Goal: Task Accomplishment & Management: Manage account settings

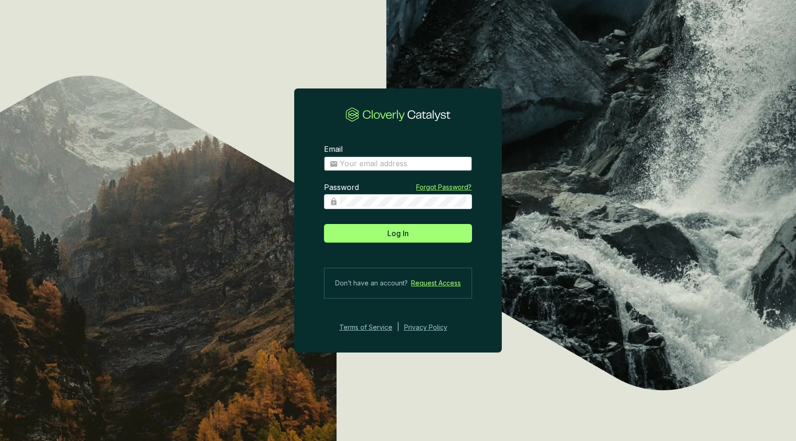
click at [394, 168] on input "Email" at bounding box center [403, 164] width 127 height 10
type input "anthonystefanelli+demo@cloverly.com"
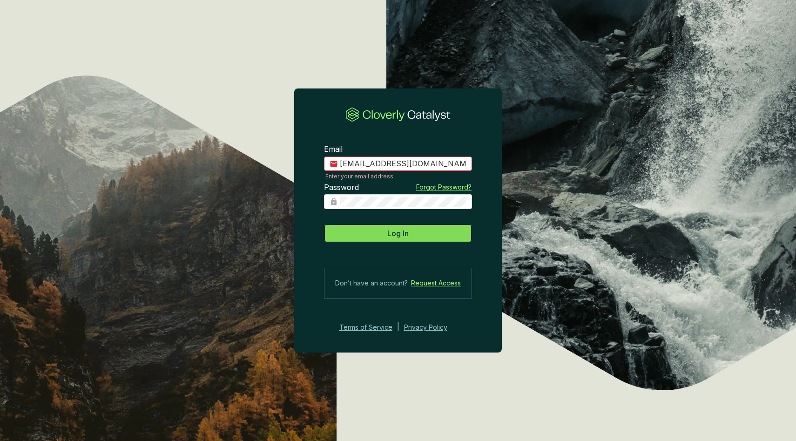
click at [395, 238] on span "Log In" at bounding box center [397, 233] width 21 height 11
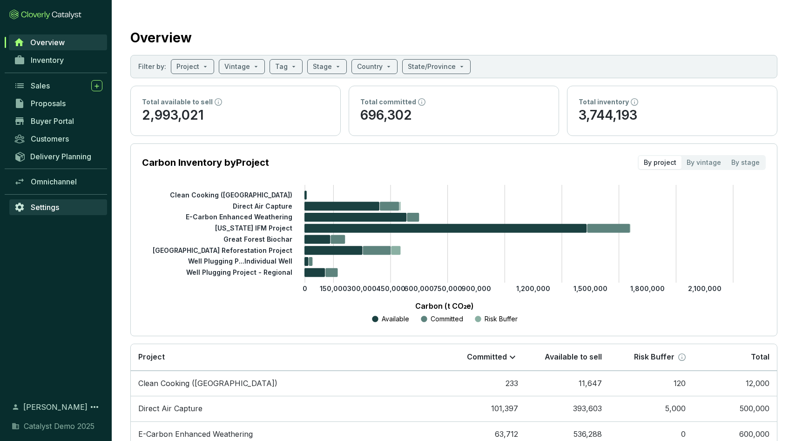
click at [50, 203] on span "Settings" at bounding box center [45, 207] width 28 height 9
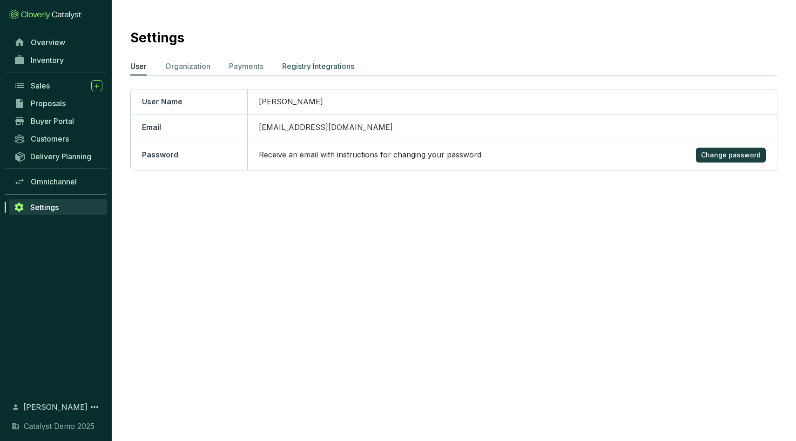
click at [298, 62] on p "Registry Integrations" at bounding box center [318, 66] width 72 height 11
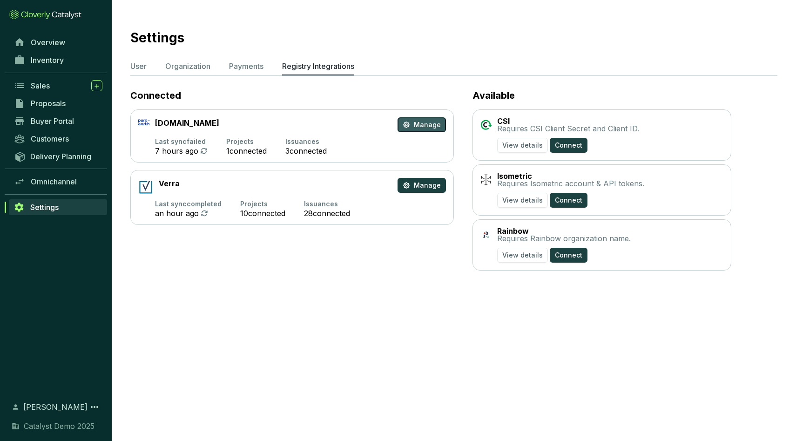
click at [424, 126] on span "Manage" at bounding box center [427, 124] width 27 height 9
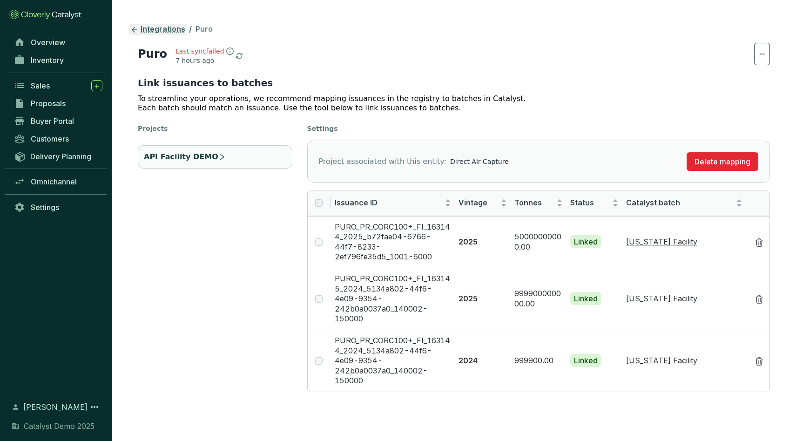
click at [157, 33] on link "Integrations" at bounding box center [158, 29] width 59 height 11
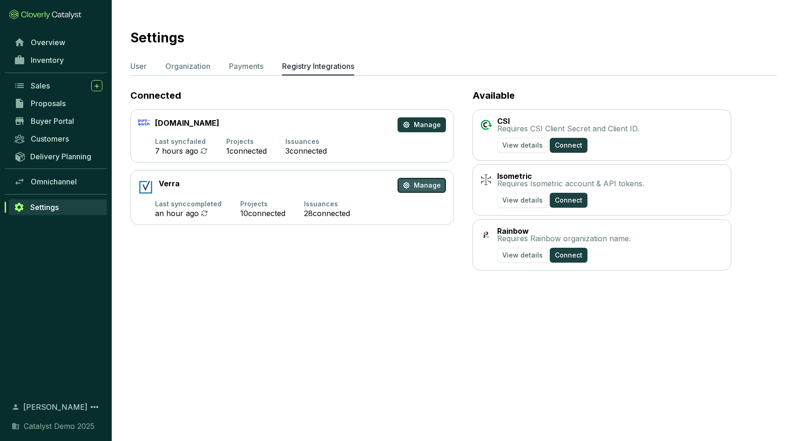
click at [427, 188] on span "Manage" at bounding box center [427, 185] width 27 height 9
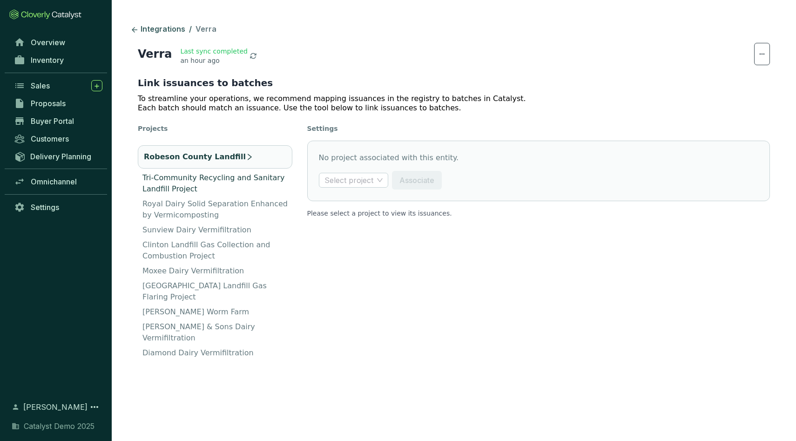
click at [210, 178] on p "Tri-Community Recycling and Sanitary Landfill Project" at bounding box center [217, 183] width 150 height 22
click at [370, 180] on input "search" at bounding box center [349, 180] width 49 height 14
click at [220, 154] on p "Robeson County Landfill" at bounding box center [187, 150] width 90 height 11
click at [210, 182] on p "Tri-Community Recycling and Sanitary Landfill Project" at bounding box center [217, 183] width 150 height 22
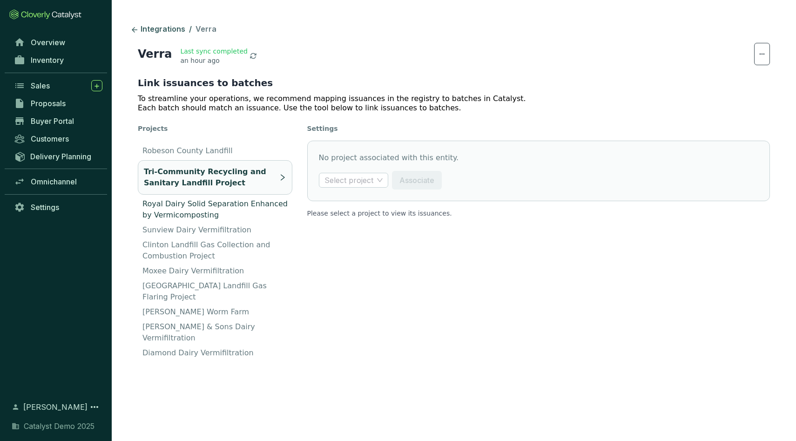
click at [204, 205] on p "Royal Dairy Solid Separation Enhanced by Vermicomposting" at bounding box center [217, 209] width 150 height 22
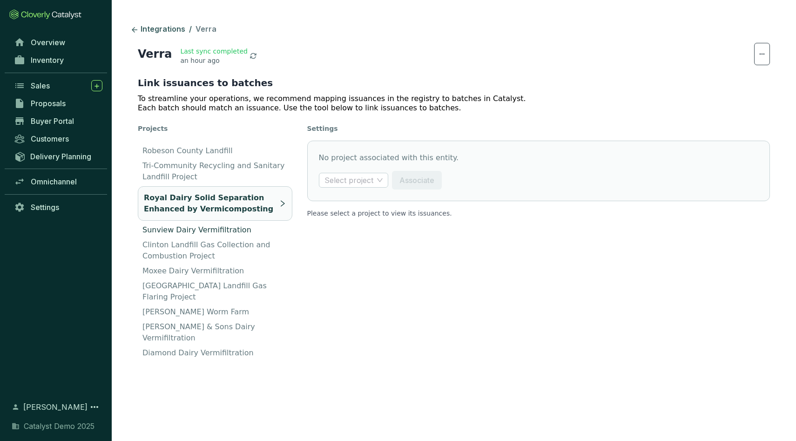
click at [192, 230] on p "Sunview Dairy Vermifiltration" at bounding box center [196, 229] width 109 height 11
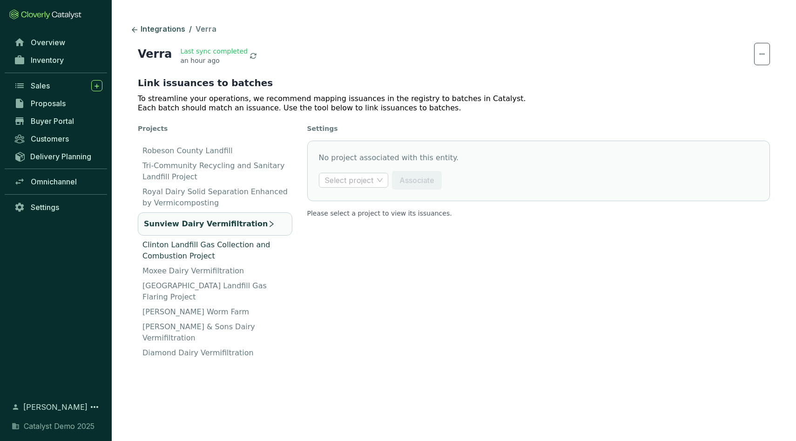
click at [193, 247] on p "Clinton Landfill Gas Collection and Combustion Project" at bounding box center [217, 250] width 150 height 22
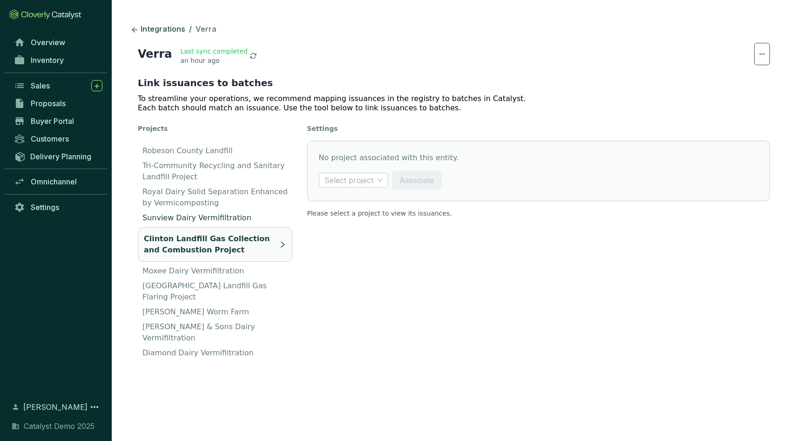
click at [200, 213] on p "Sunview Dairy Vermifiltration" at bounding box center [196, 217] width 109 height 11
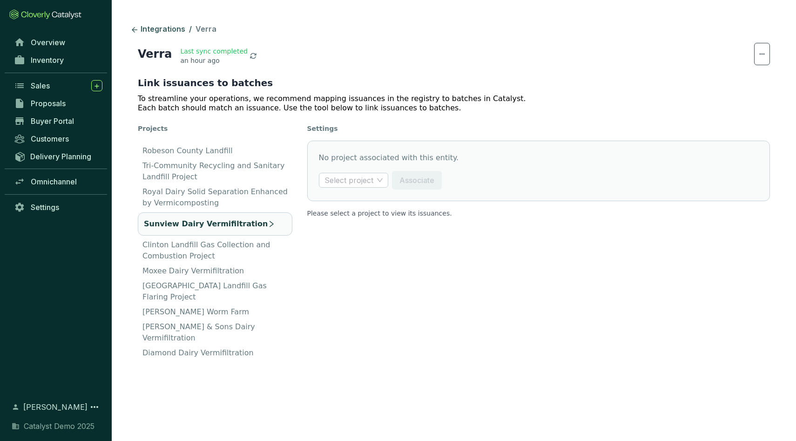
click at [230, 217] on li "Sunview Dairy Vermifiltration" at bounding box center [215, 223] width 155 height 23
click at [231, 223] on p "Sunview Dairy Vermifiltration" at bounding box center [206, 223] width 124 height 11
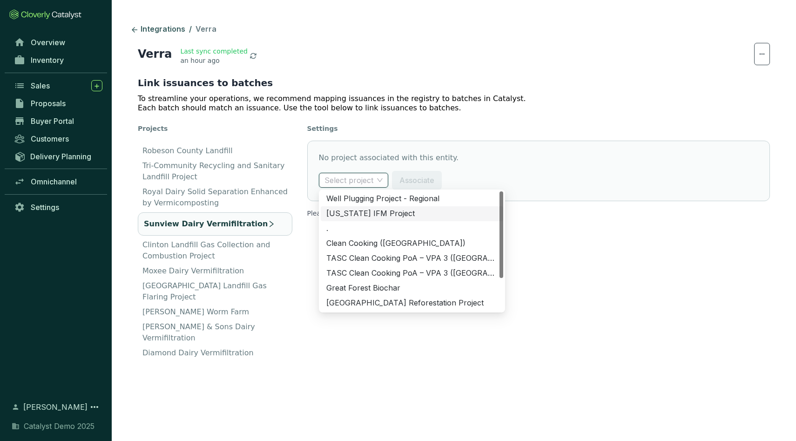
click at [363, 182] on input "search" at bounding box center [349, 180] width 49 height 14
click at [373, 213] on div "Georgia IFM Project" at bounding box center [411, 214] width 171 height 10
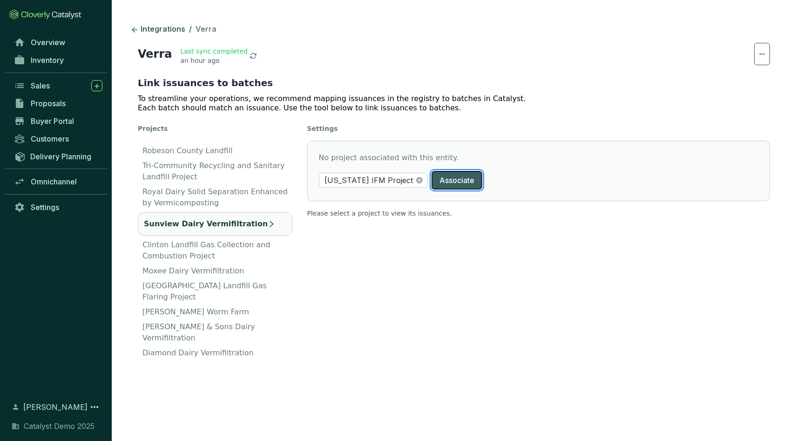
click at [440, 180] on span "Associate" at bounding box center [457, 180] width 35 height 11
click at [46, 59] on span "Inventory" at bounding box center [47, 59] width 33 height 9
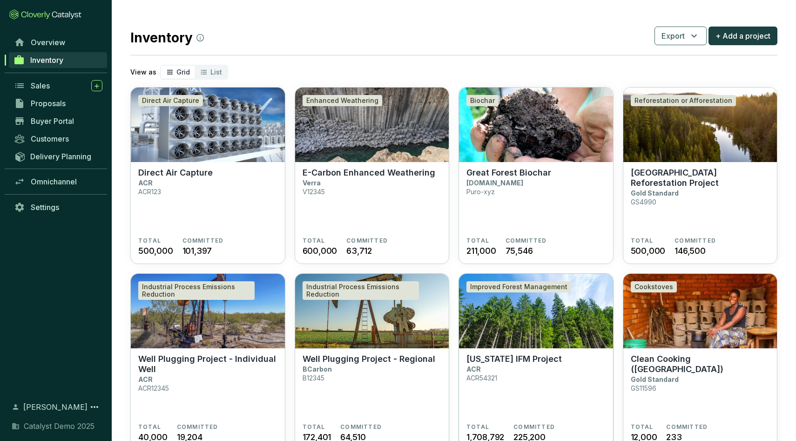
click at [542, 316] on img at bounding box center [536, 311] width 154 height 74
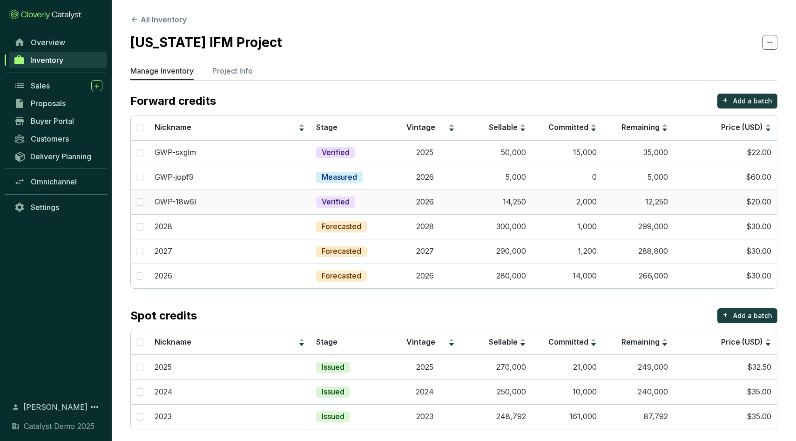
scroll to position [6, 0]
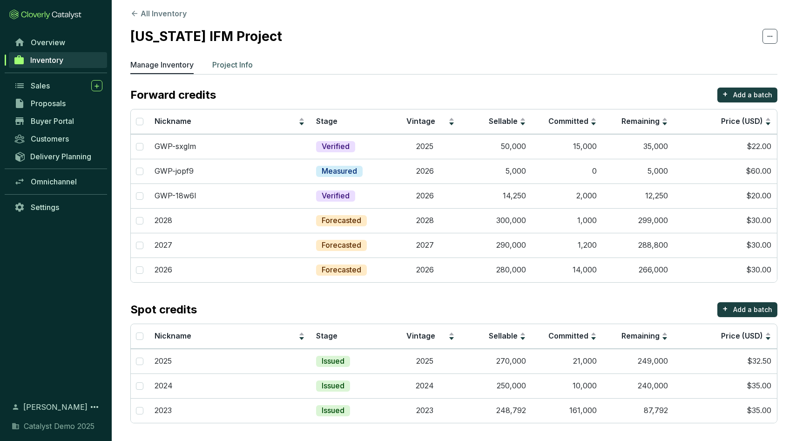
click at [227, 67] on p "Project Info" at bounding box center [232, 64] width 41 height 11
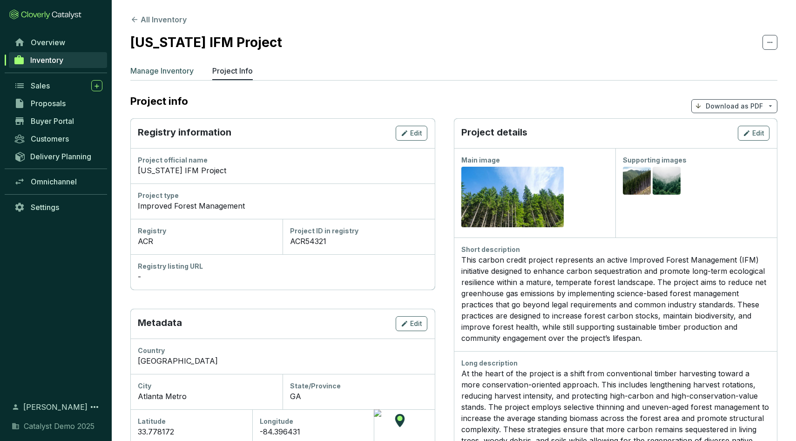
click at [163, 75] on p "Manage Inventory" at bounding box center [161, 70] width 63 height 11
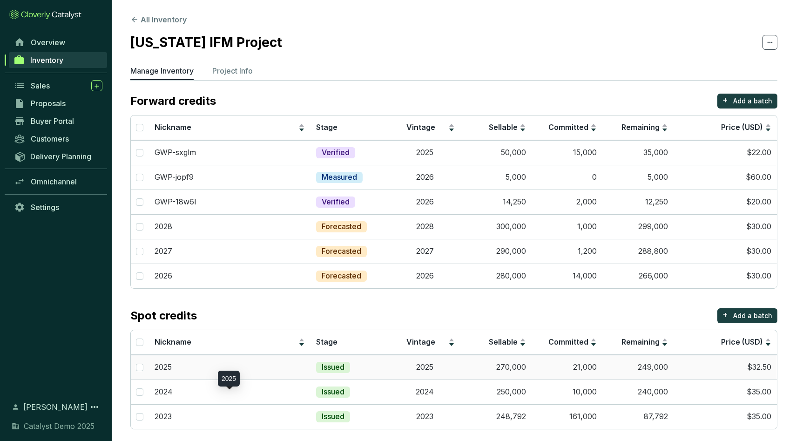
click at [283, 366] on div "2025" at bounding box center [230, 367] width 150 height 10
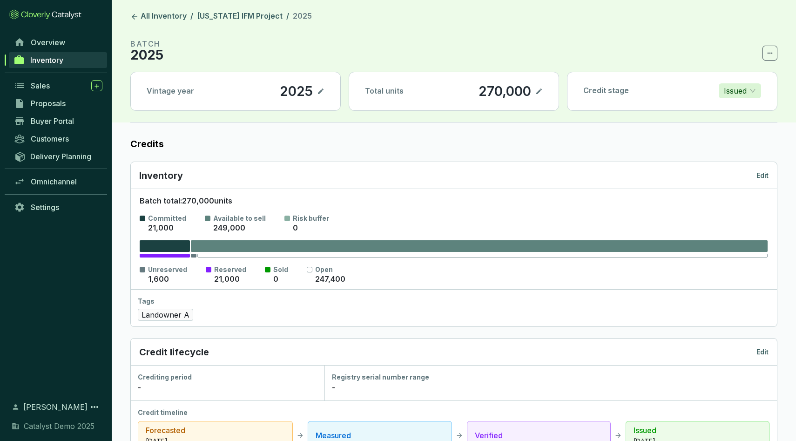
click at [148, 23] on header "All Inventory / Georgia IFM Project / 2025 BATCH 2025 Vintage year 2025 Total u…" at bounding box center [454, 61] width 684 height 122
click at [154, 9] on header "All Inventory / Georgia IFM Project / 2025 BATCH 2025 Vintage year 2025 Total u…" at bounding box center [454, 61] width 684 height 122
click at [154, 14] on link "All Inventory" at bounding box center [159, 16] width 60 height 11
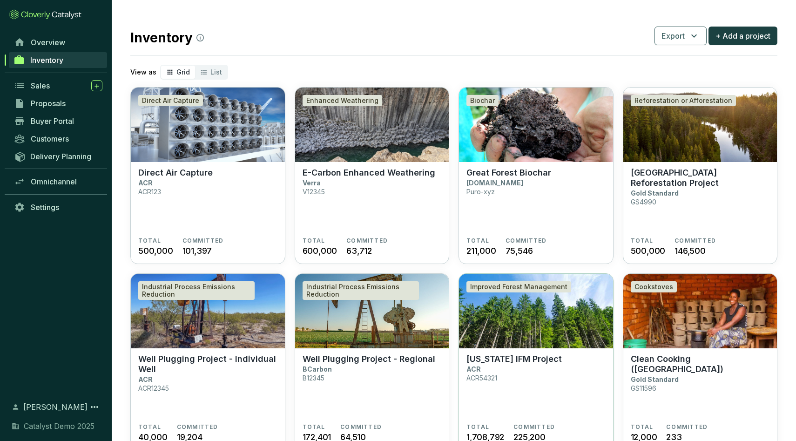
click at [507, 332] on img at bounding box center [536, 311] width 154 height 74
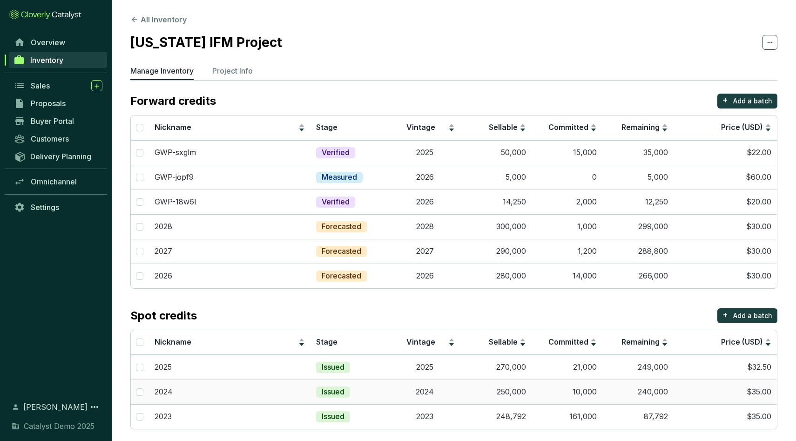
click at [393, 394] on td "2024" at bounding box center [424, 391] width 71 height 25
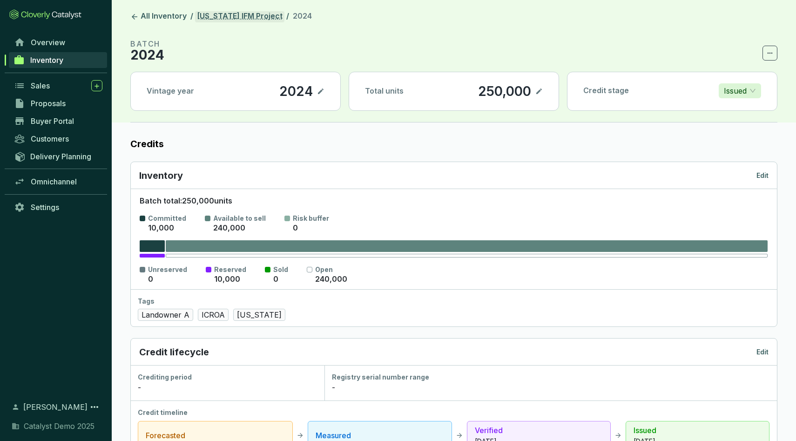
click at [232, 16] on link "[US_STATE] IFM Project" at bounding box center [239, 16] width 89 height 11
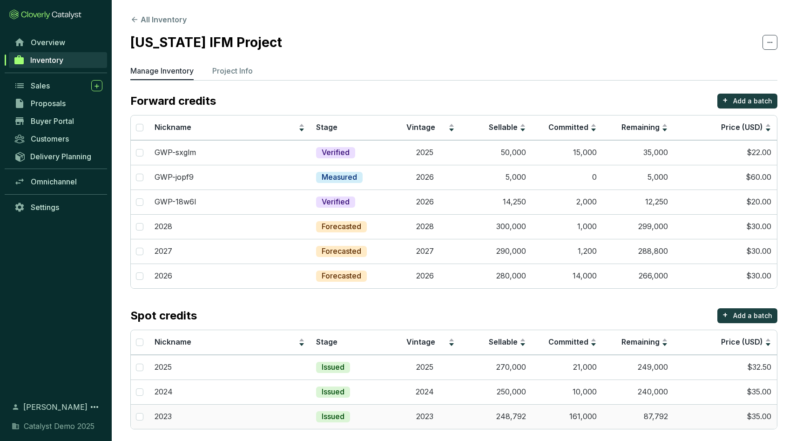
click at [264, 413] on div "2023" at bounding box center [230, 417] width 150 height 10
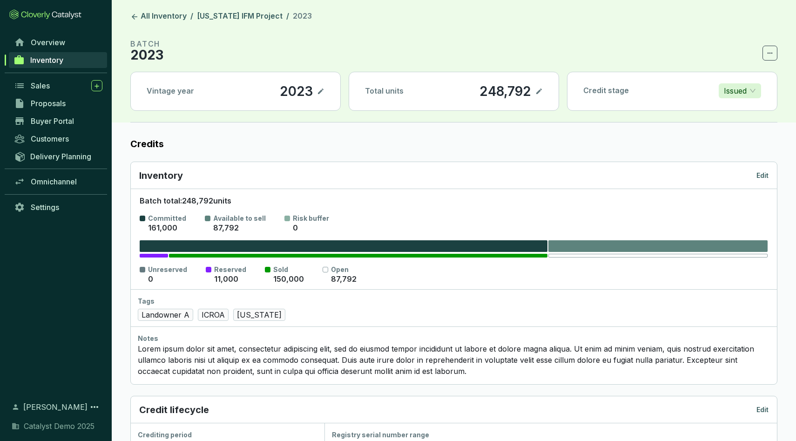
click at [56, 54] on link "Inventory" at bounding box center [58, 60] width 98 height 16
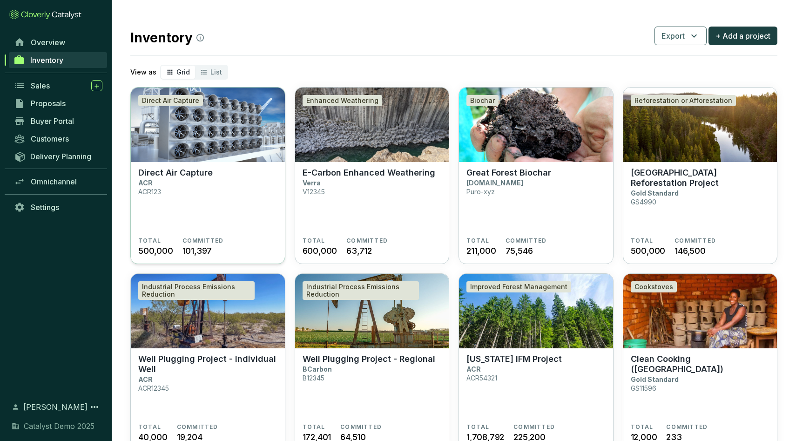
click at [203, 145] on img at bounding box center [208, 125] width 154 height 74
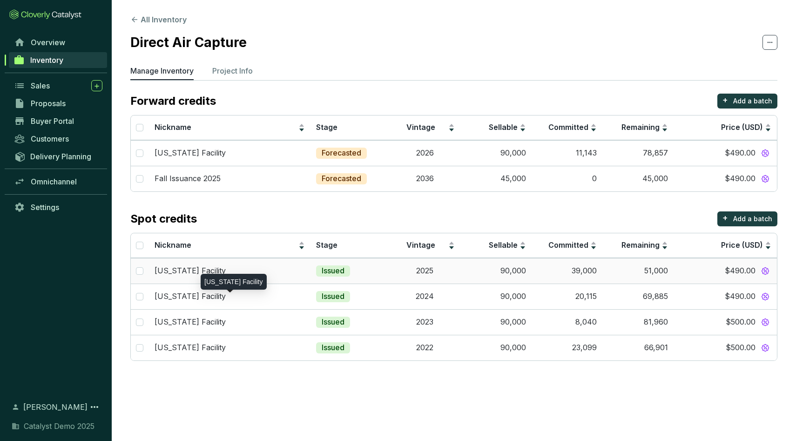
click at [277, 272] on div "[US_STATE] Facility" at bounding box center [230, 271] width 150 height 10
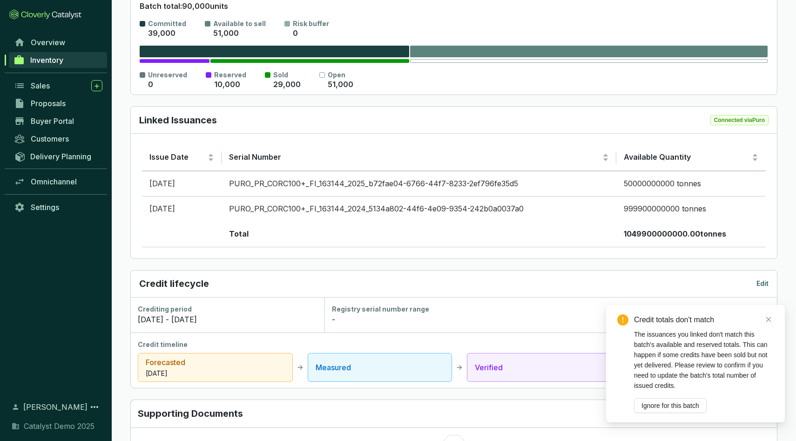
scroll to position [218, 0]
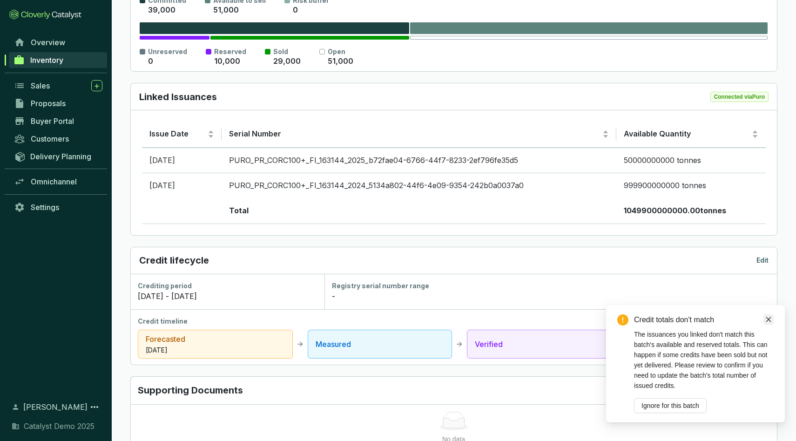
click at [769, 320] on icon "close" at bounding box center [768, 319] width 5 height 5
